Goal: Transaction & Acquisition: Purchase product/service

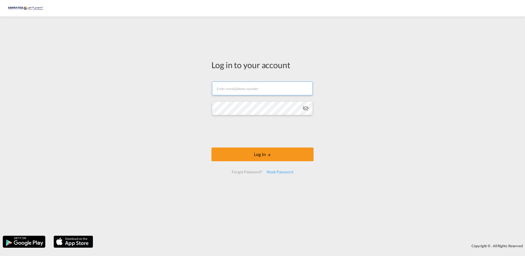
type input "[EMAIL_ADDRESS][DOMAIN_NAME]"
click at [308, 109] on md-icon "icon-eye-off" at bounding box center [305, 108] width 7 height 7
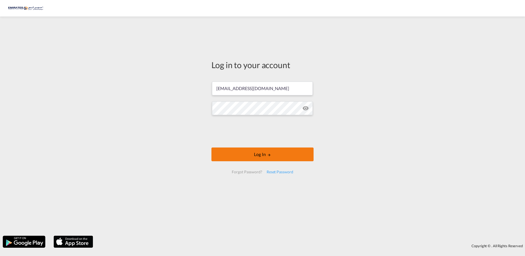
click at [277, 155] on button "Log In" at bounding box center [263, 155] width 102 height 14
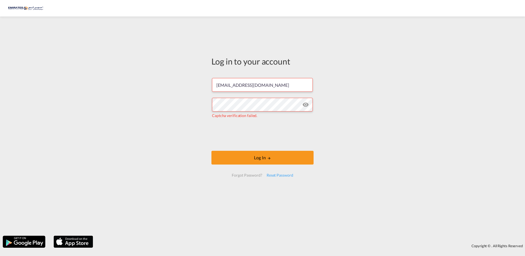
click at [305, 104] on md-icon "icon-eye-off" at bounding box center [305, 104] width 7 height 7
click at [268, 157] on md-icon "LOGIN" at bounding box center [269, 158] width 4 height 4
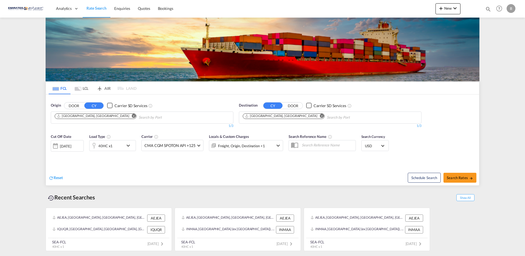
click at [327, 119] on input "Chips input." at bounding box center [353, 117] width 52 height 9
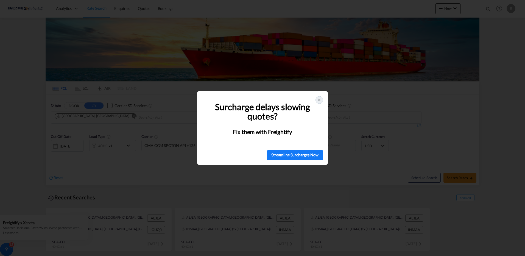
click at [320, 99] on icon at bounding box center [319, 100] width 4 height 4
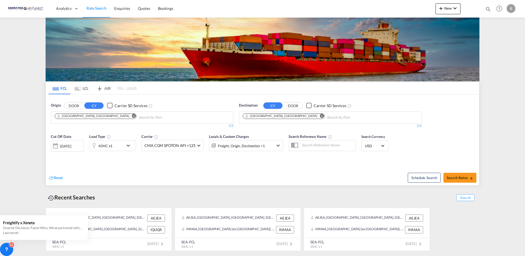
click at [129, 146] on md-icon "icon-chevron-down" at bounding box center [129, 145] width 9 height 7
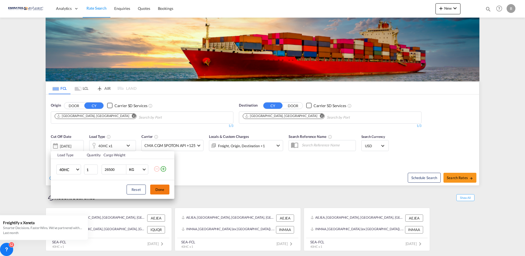
click at [157, 190] on button "Done" at bounding box center [159, 190] width 19 height 10
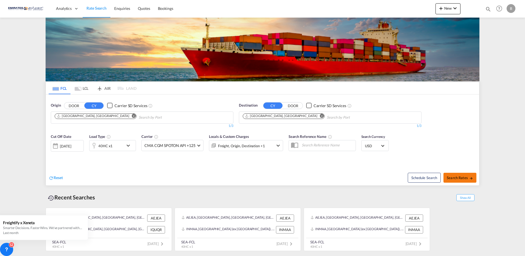
click at [455, 178] on span "Search Rates" at bounding box center [460, 178] width 26 height 4
type input "AEJEA to IQUQR / [DATE]"
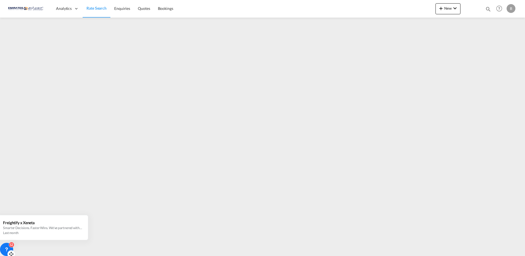
click at [10, 247] on div "12" at bounding box center [11, 244] width 5 height 5
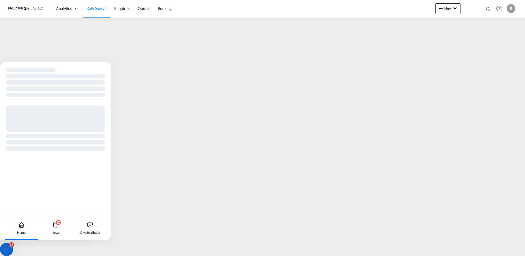
click at [105, 70] on div at bounding box center [55, 109] width 111 height 95
click at [39, 64] on div at bounding box center [55, 109] width 111 height 95
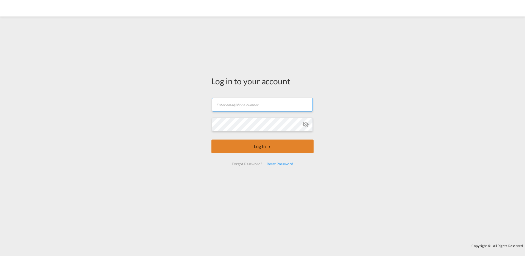
type input "[EMAIL_ADDRESS][DOMAIN_NAME]"
click at [279, 149] on button "Log In" at bounding box center [263, 147] width 102 height 14
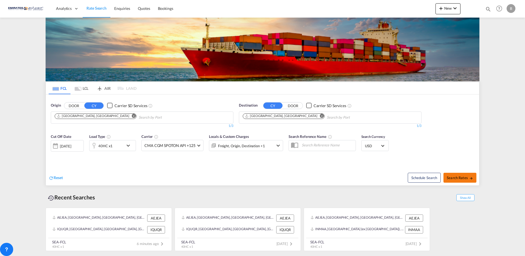
click at [468, 177] on span "Search Rates" at bounding box center [460, 178] width 26 height 4
type input "AEJEA to IQUQR / [DATE]"
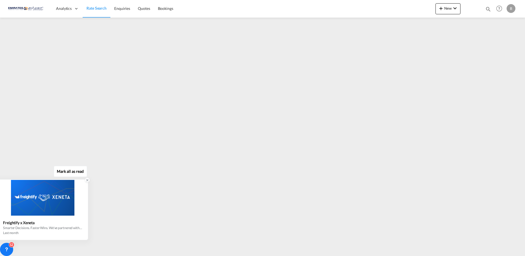
click at [87, 181] on icon at bounding box center [87, 180] width 4 height 4
